Goal: Information Seeking & Learning: Learn about a topic

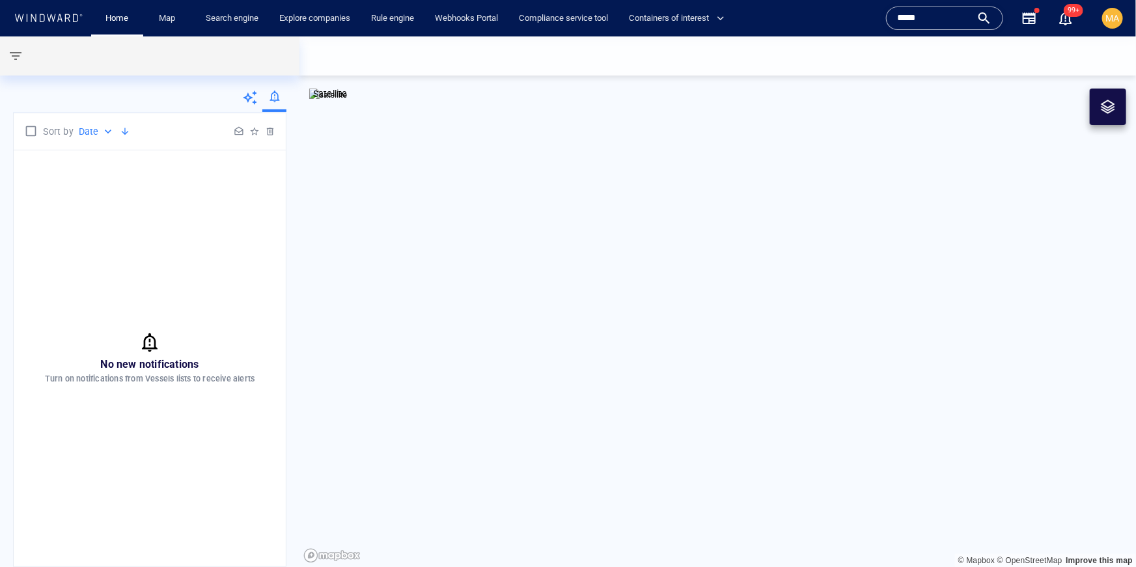
click at [927, 18] on input "*****" at bounding box center [934, 18] width 74 height 20
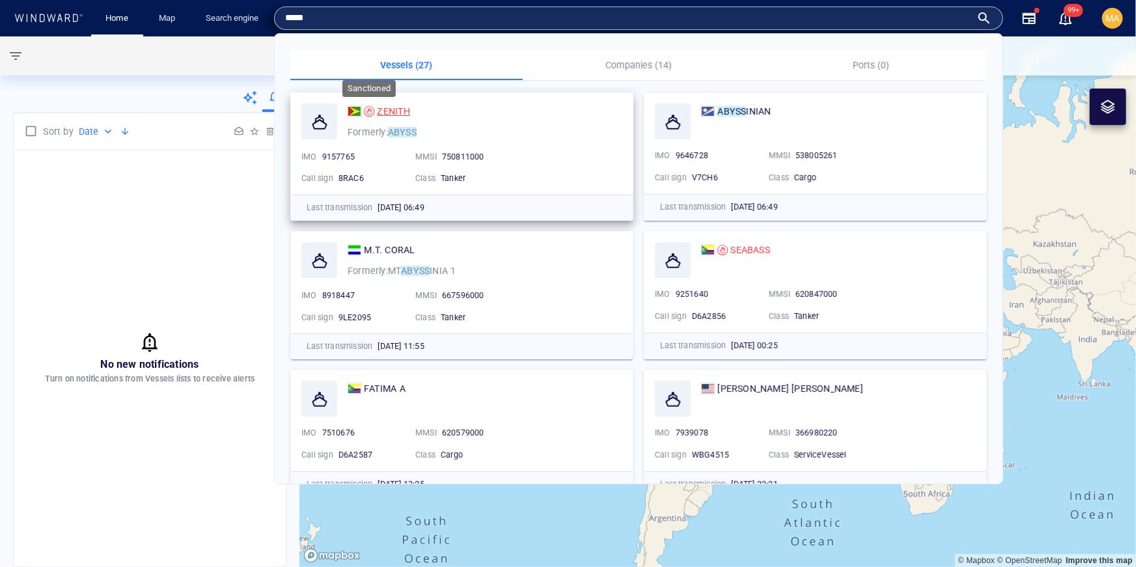
click at [372, 113] on div at bounding box center [369, 111] width 10 height 10
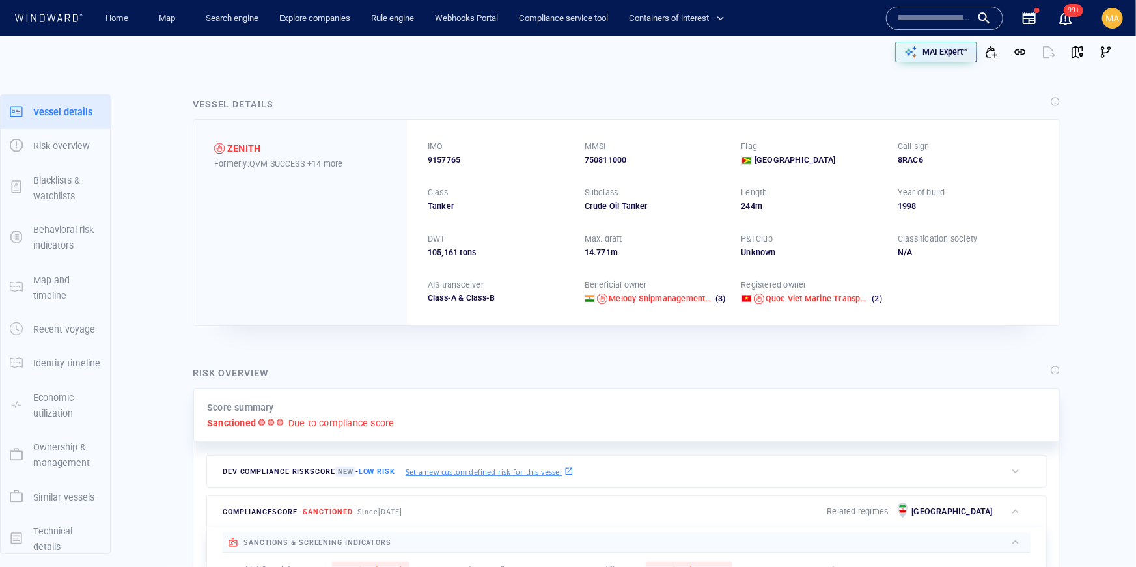
click at [60, 290] on p "Map and timeline" at bounding box center [67, 288] width 68 height 32
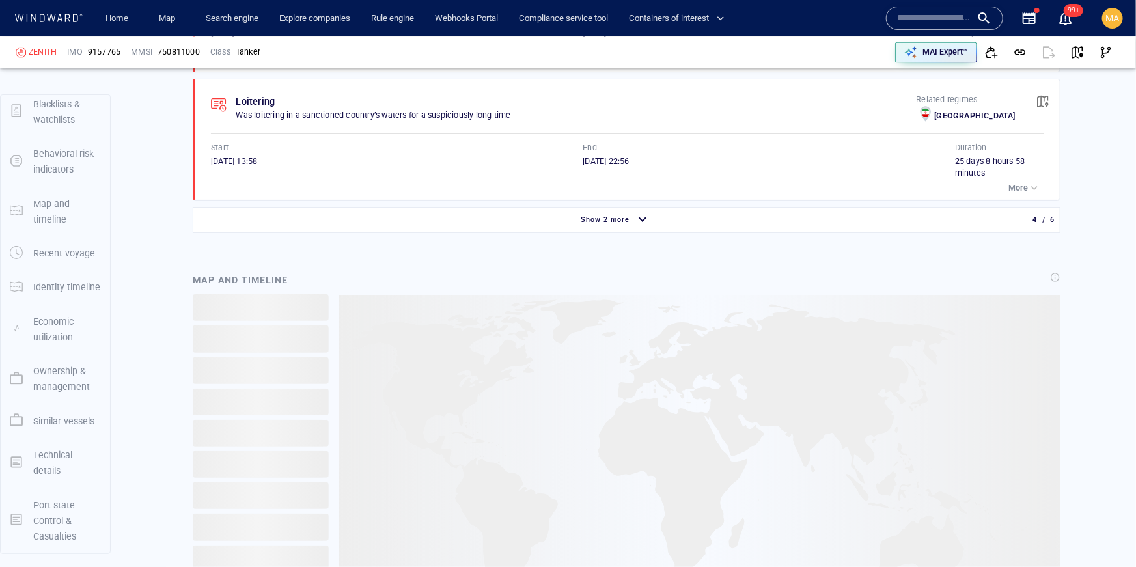
scroll to position [1363, 0]
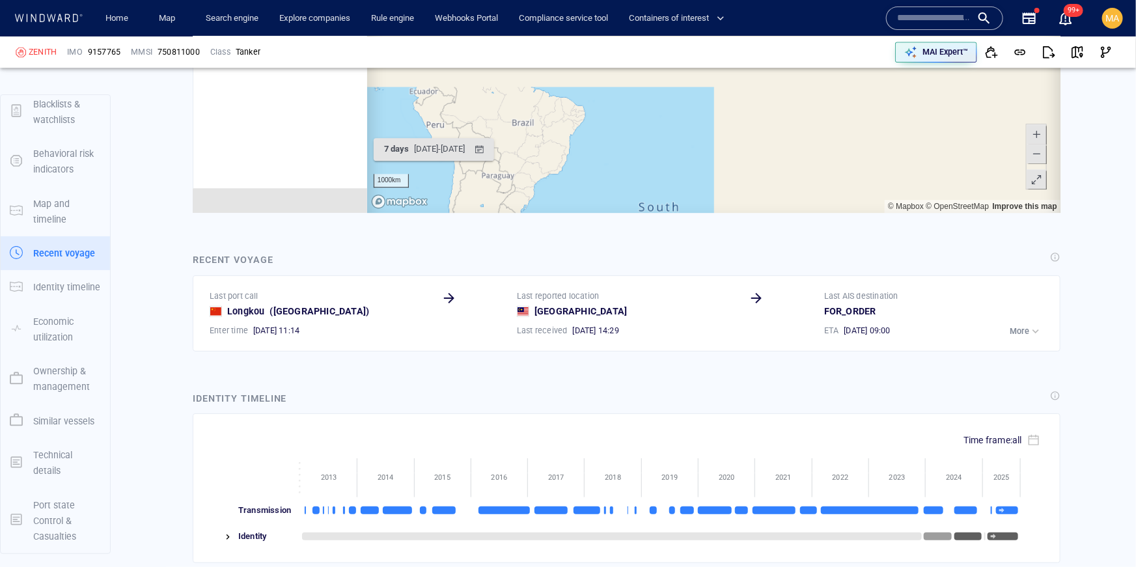
scroll to position [1855, 0]
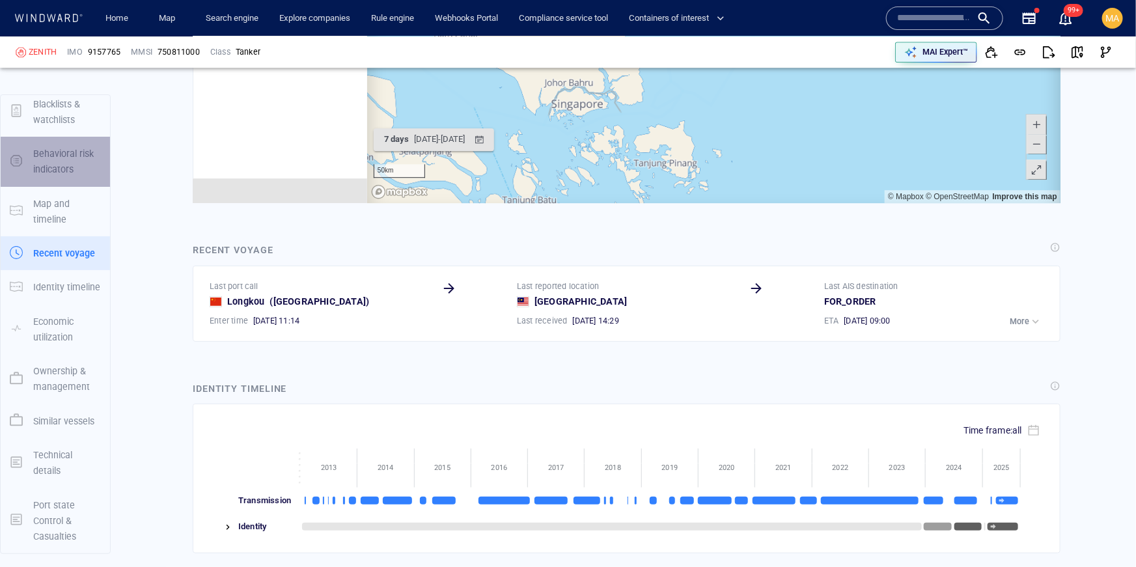
click at [73, 165] on p "Behavioral risk indicators" at bounding box center [67, 162] width 68 height 32
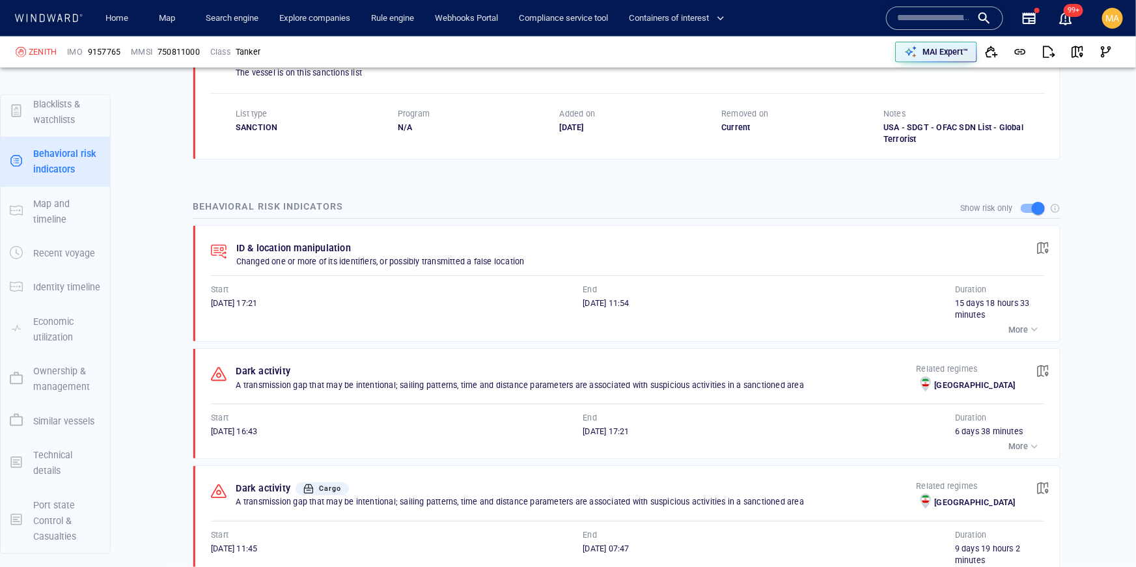
scroll to position [776, 0]
